Goal: Information Seeking & Learning: Check status

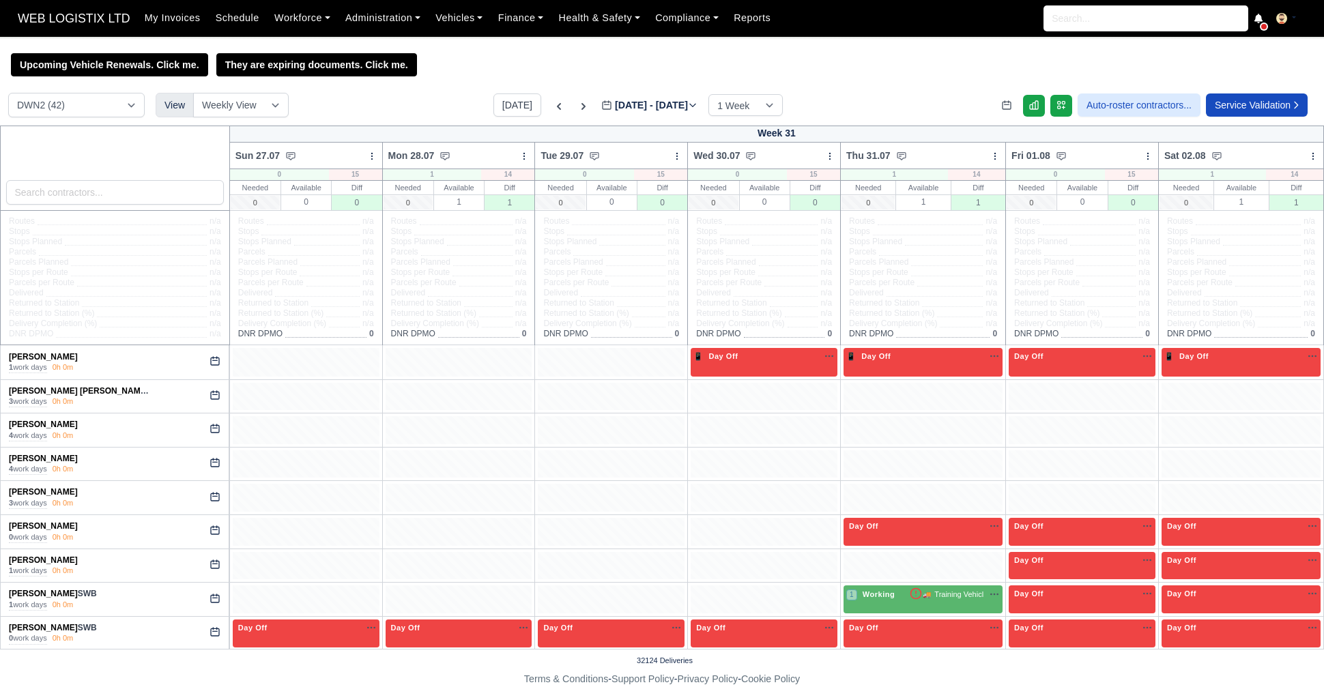
select select "3"
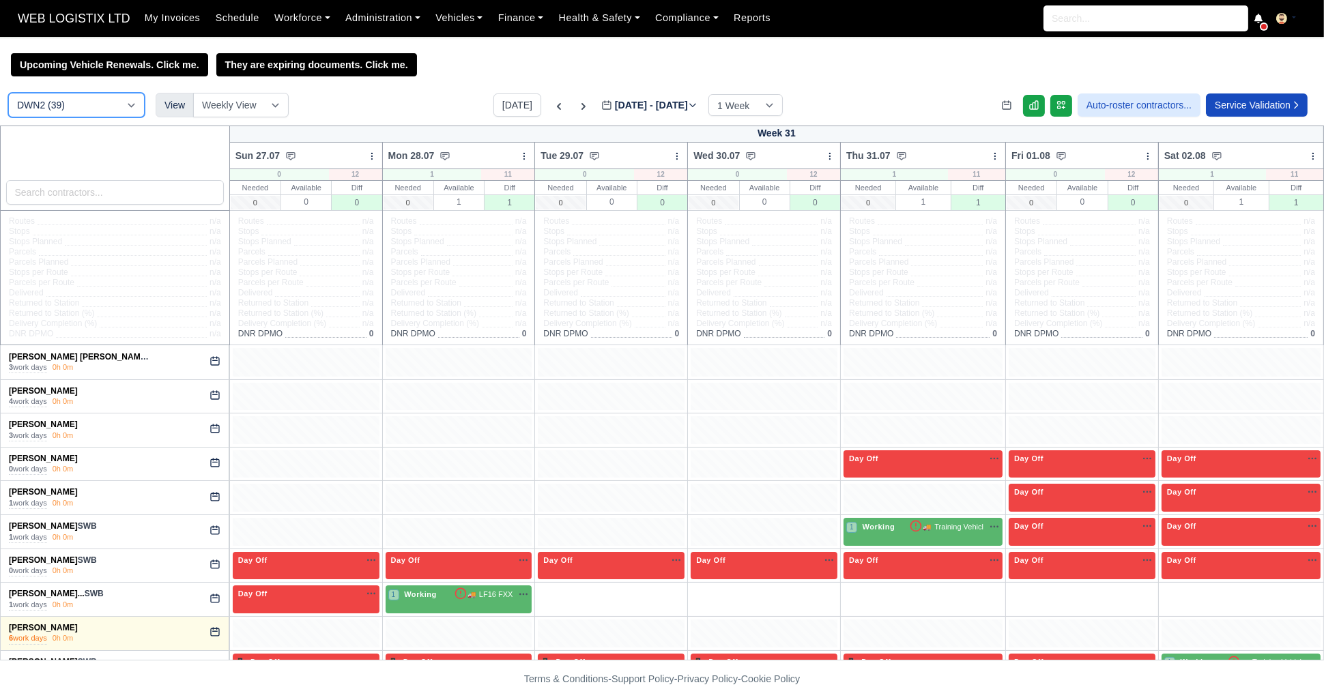
drag, startPoint x: 0, startPoint y: 0, endPoint x: 135, endPoint y: 115, distance: 177.6
click at [135, 115] on select "DCE1 (1) DWN2 (39) DXM2 (42)" at bounding box center [76, 105] width 136 height 25
select select "1"
click at [8, 94] on select "DCE1 (1) DWN2 (39) DXM2 (42)" at bounding box center [76, 105] width 136 height 25
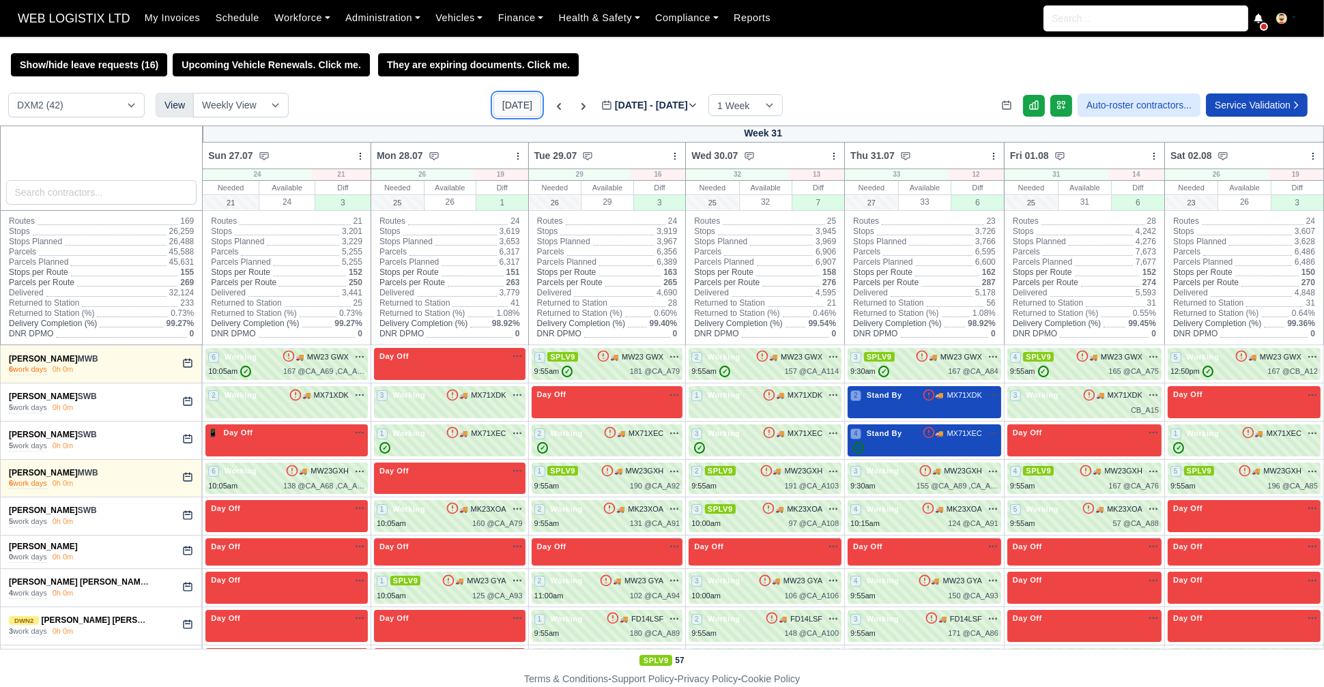
click at [497, 115] on button "[DATE]" at bounding box center [517, 104] width 48 height 23
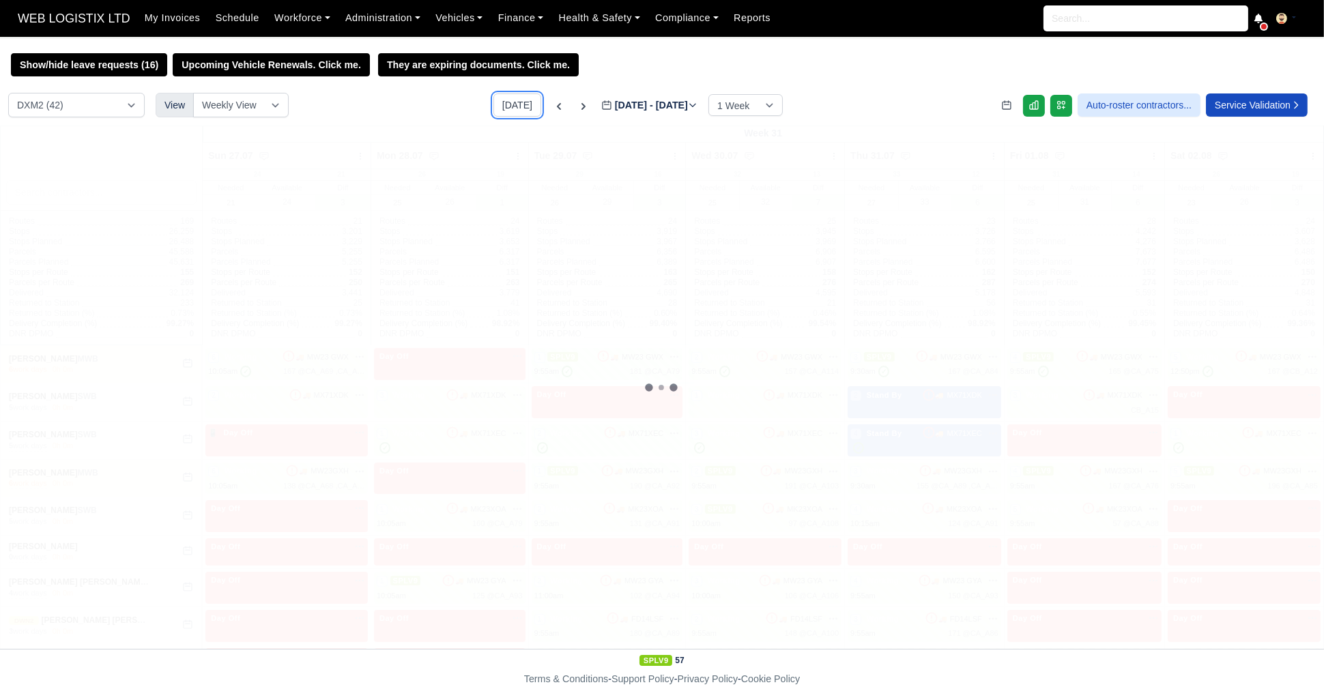
type input "[DATE]"
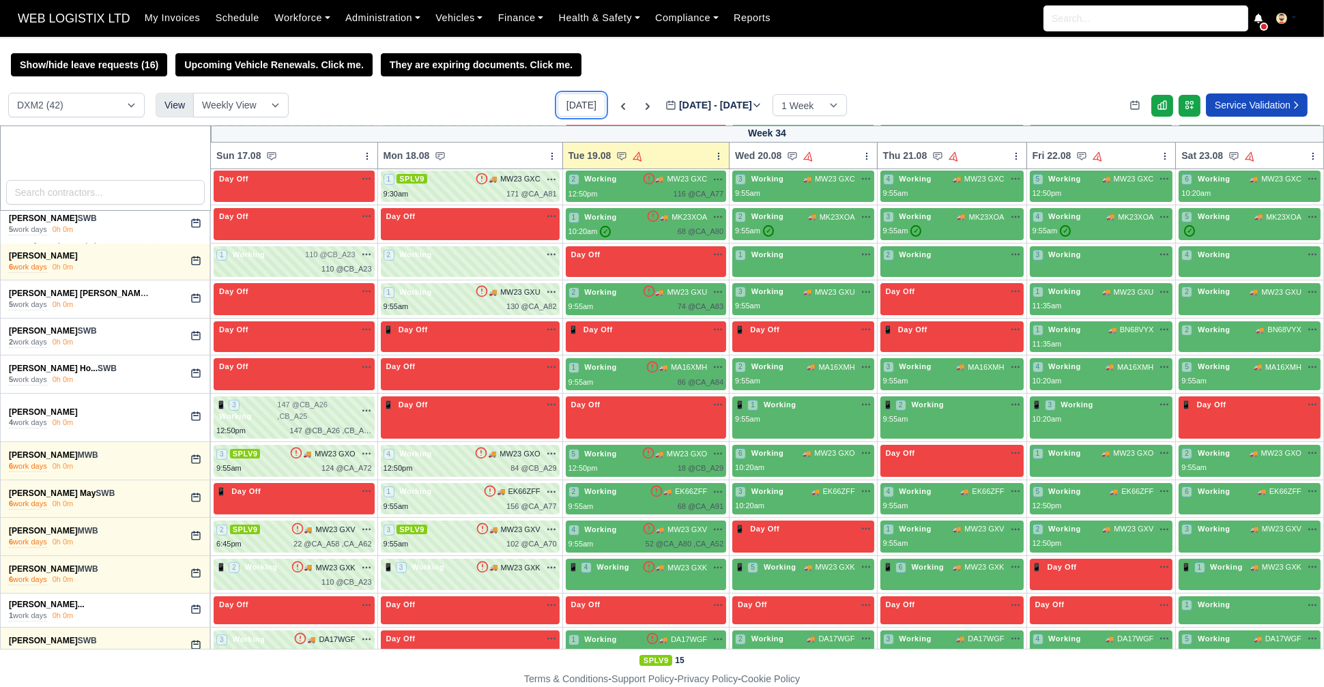
scroll to position [291, 0]
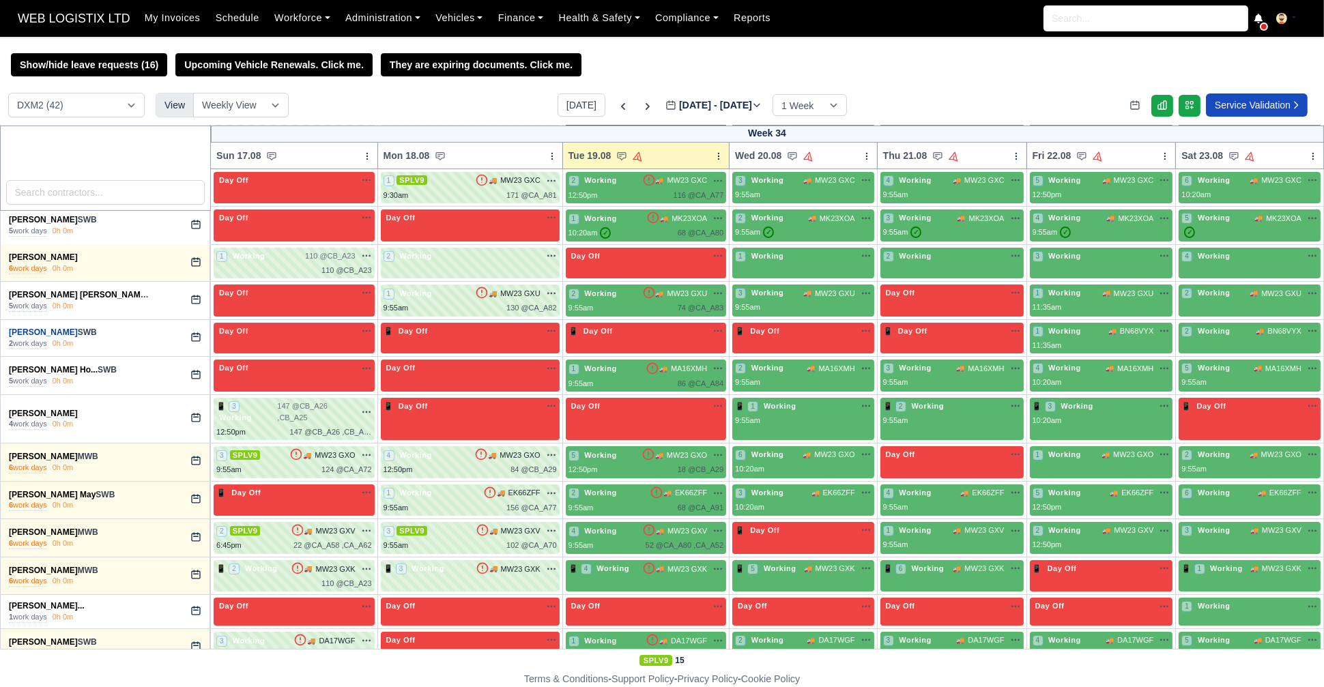
click at [45, 331] on link "[PERSON_NAME]" at bounding box center [43, 332] width 69 height 10
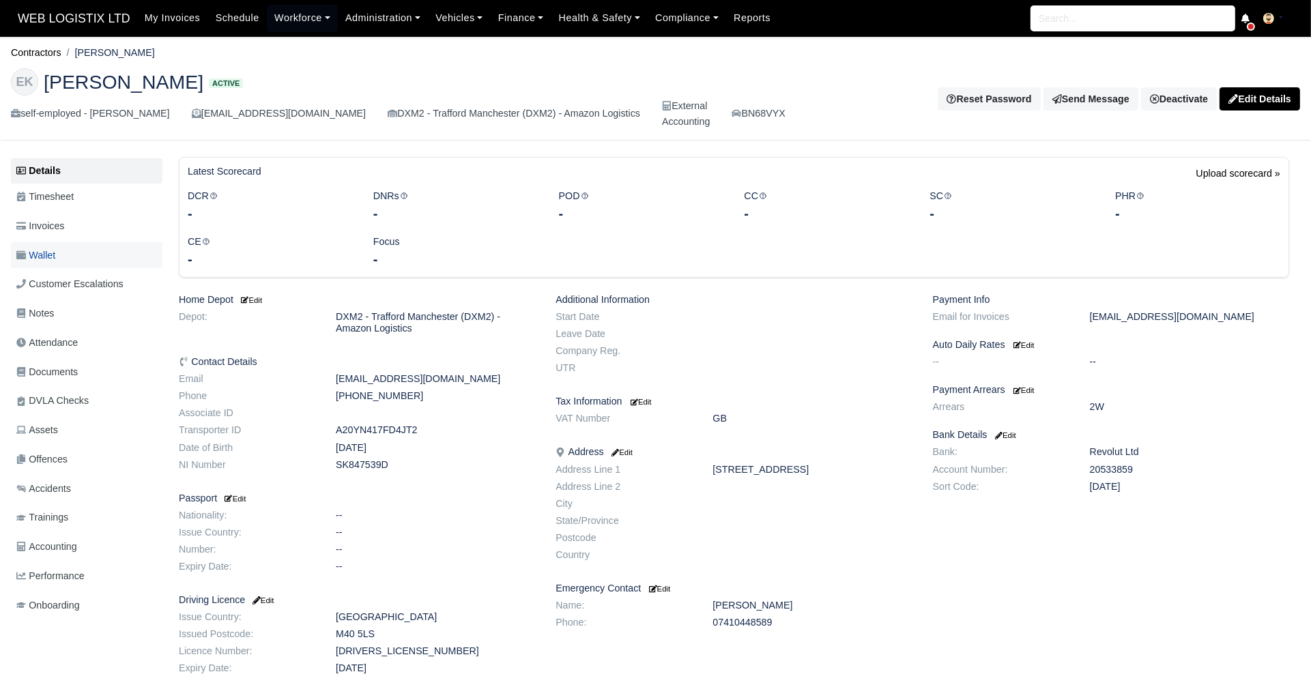
click at [61, 259] on link "Wallet" at bounding box center [86, 255] width 151 height 27
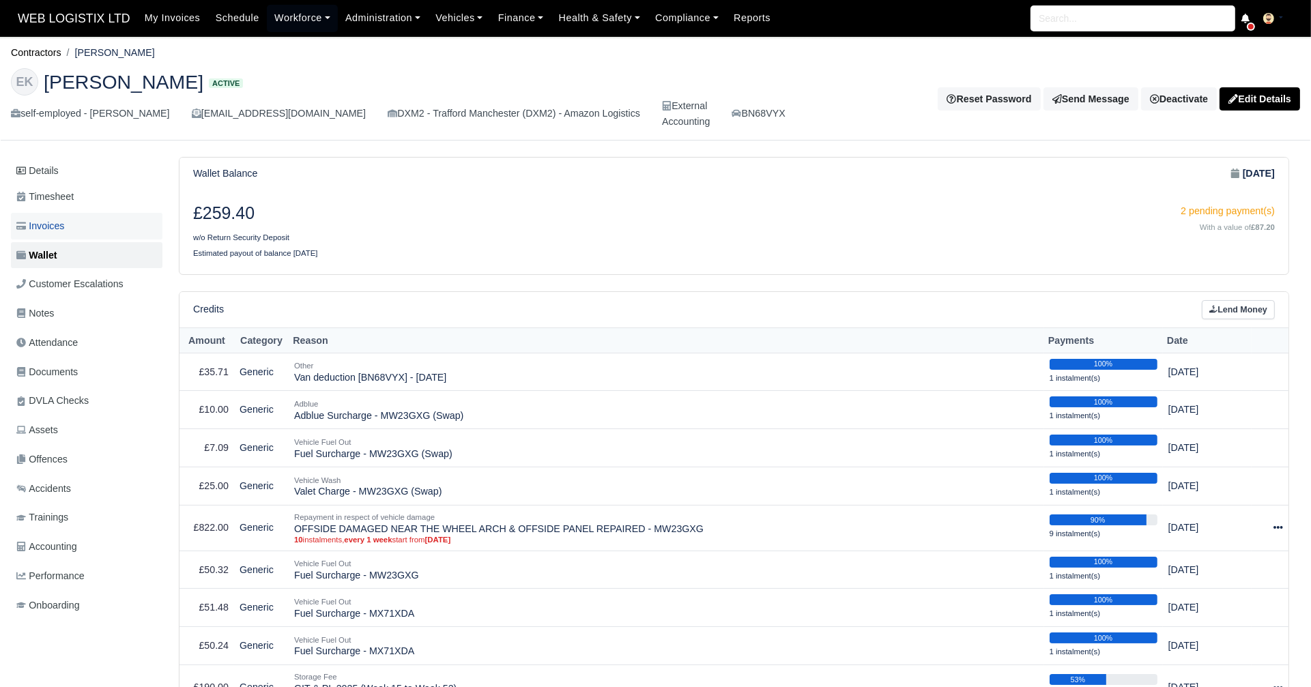
click at [54, 224] on span "Invoices" at bounding box center [40, 226] width 48 height 16
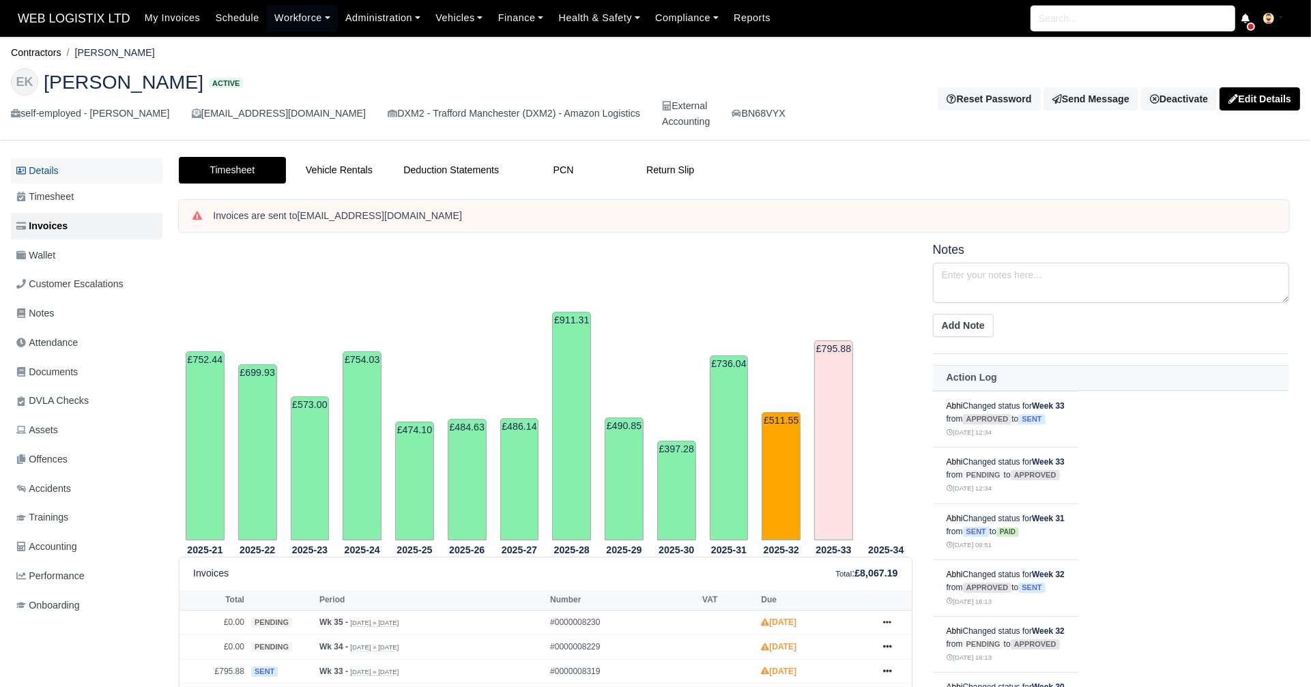
click at [69, 181] on link "Details" at bounding box center [86, 170] width 151 height 25
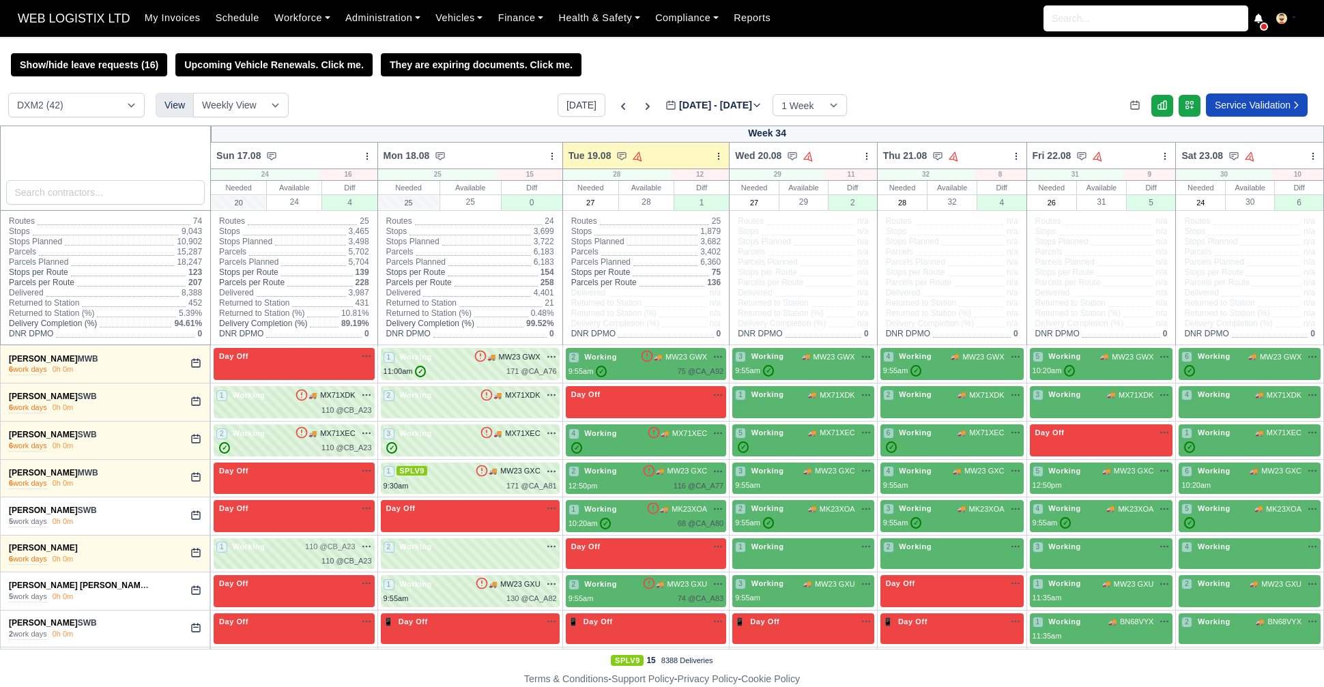
select select "1"
click at [645, 107] on icon at bounding box center [647, 106] width 4 height 7
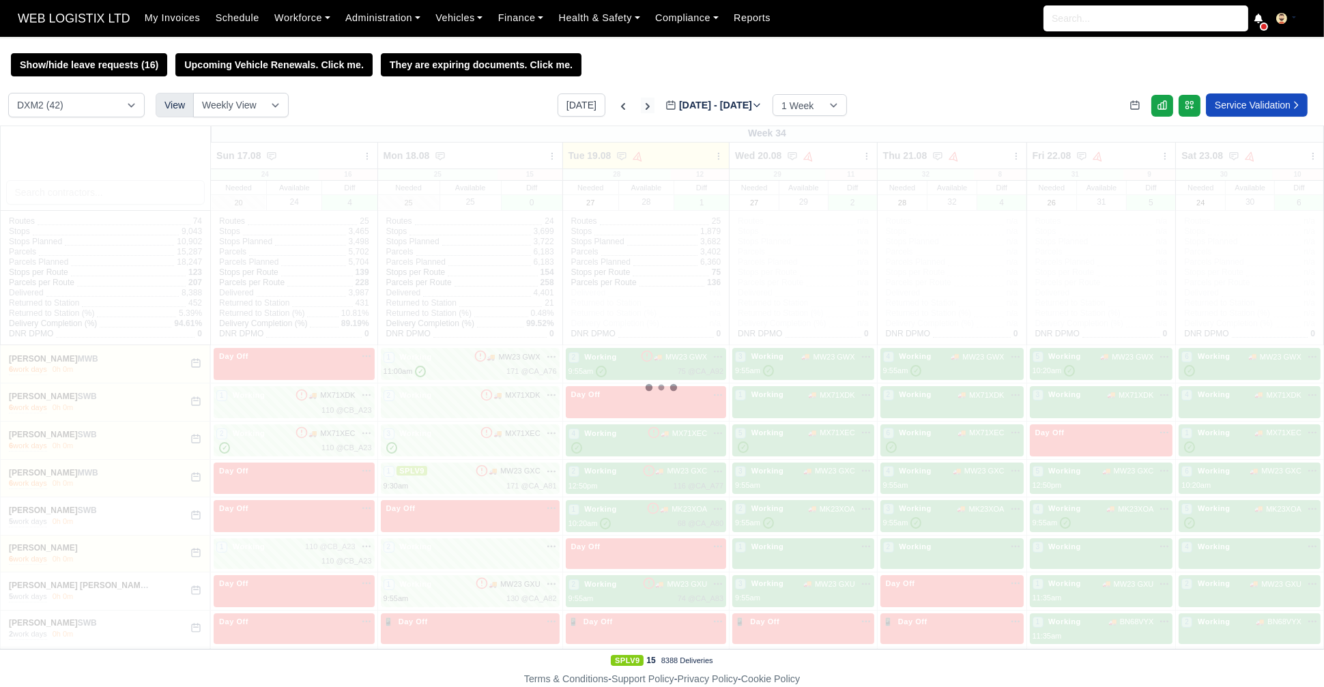
type input "[DATE]"
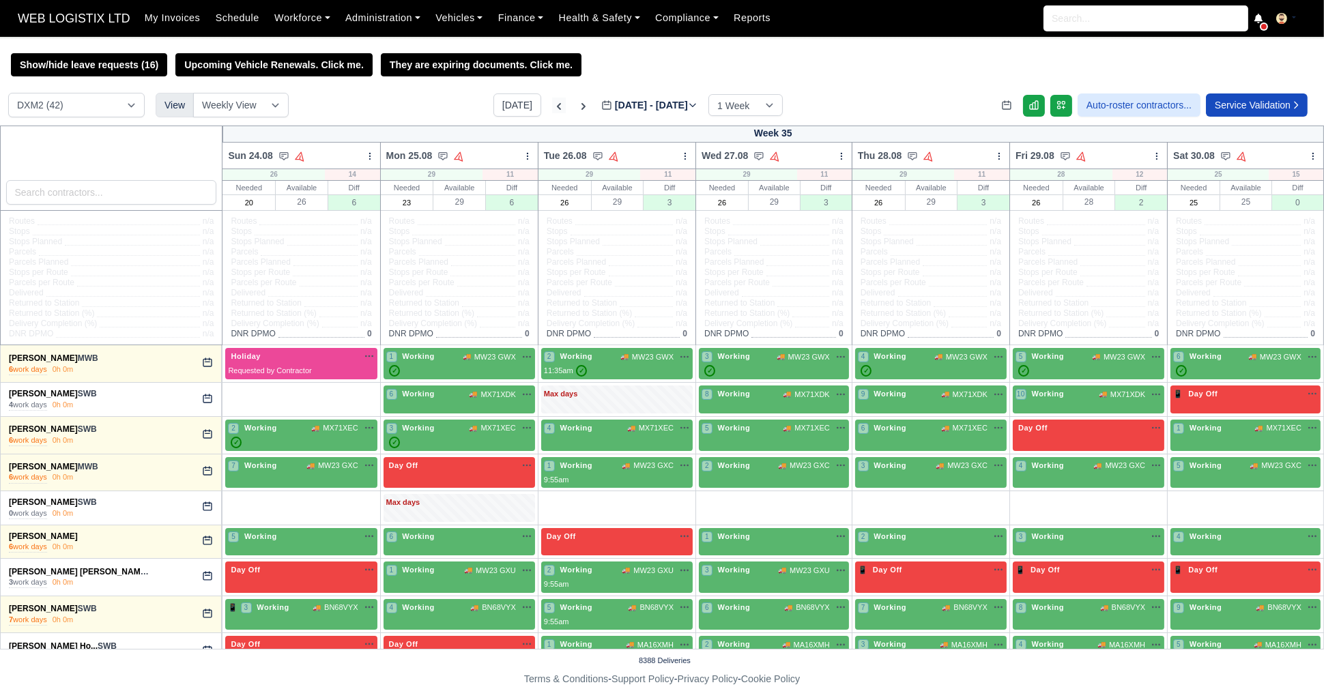
click at [557, 106] on icon at bounding box center [559, 106] width 4 height 7
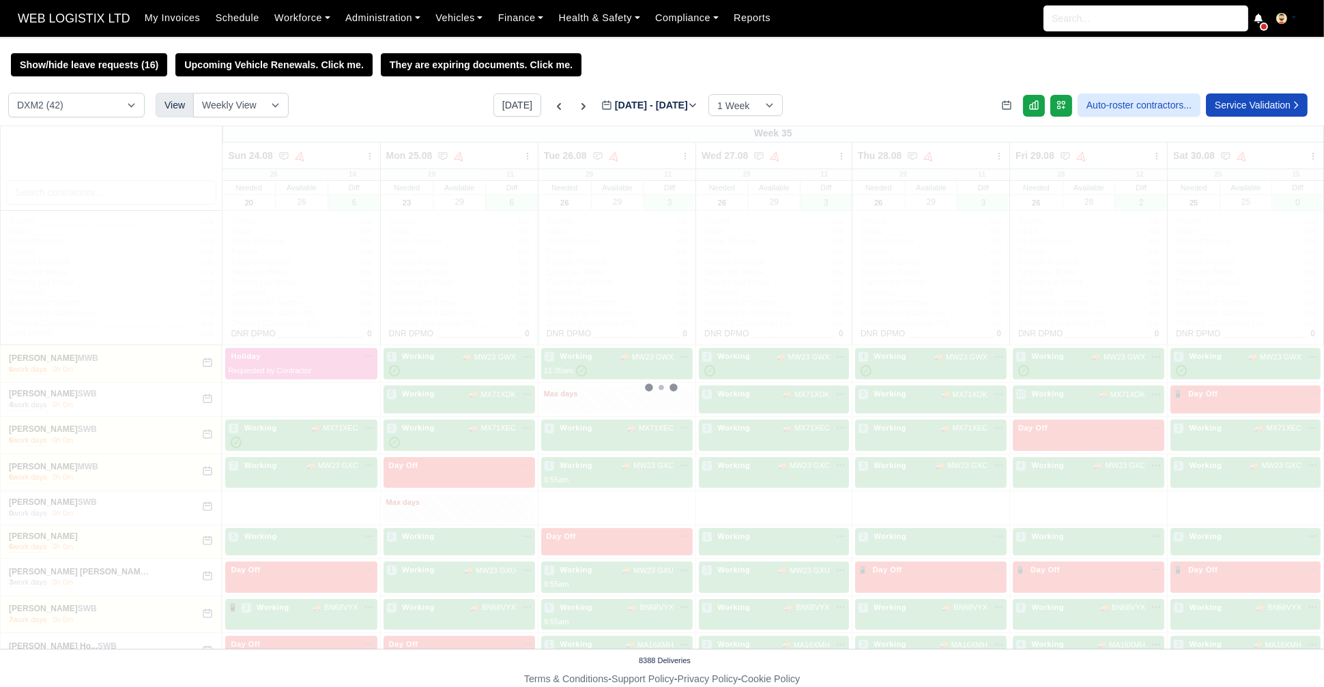
type input "[DATE]"
